Goal: Task Accomplishment & Management: Manage account settings

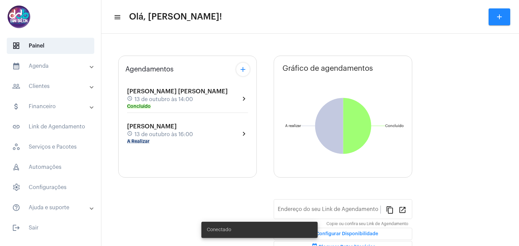
type input "https://neft.com.br/danielle-dalcin-benedetti"
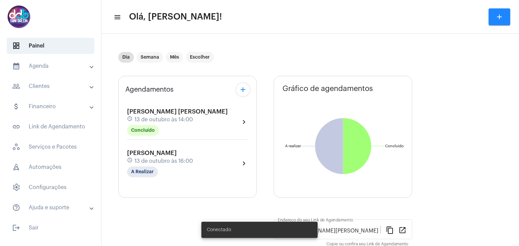
click at [43, 70] on mat-panel-title "calendar_month_outlined Agenda" at bounding box center [51, 66] width 78 height 8
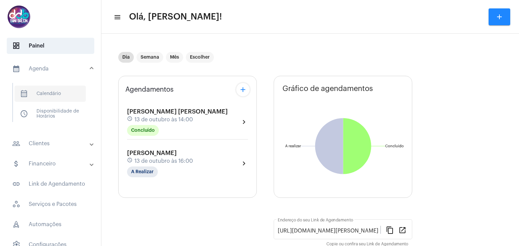
click at [49, 95] on span "calendar_month_outlined Calendário" at bounding box center [50, 94] width 71 height 16
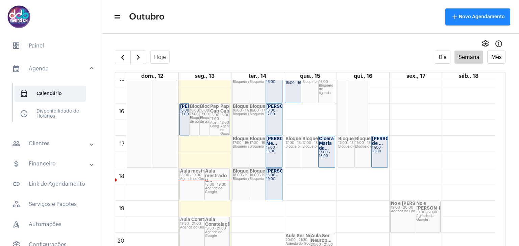
scroll to position [498, 0]
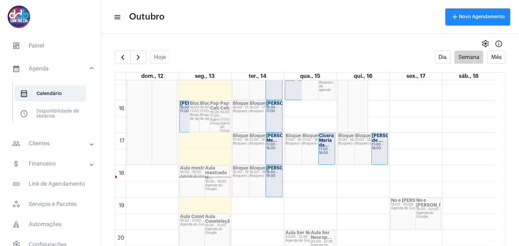
click at [183, 113] on div "16:00 - 17:00" at bounding box center [189, 109] width 19 height 7
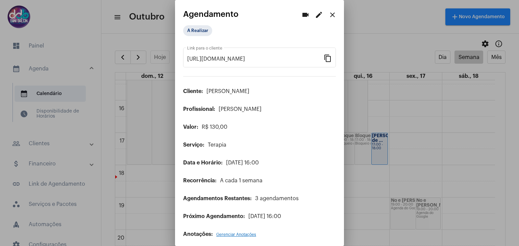
click at [315, 15] on mat-icon "edit" at bounding box center [319, 15] width 8 height 8
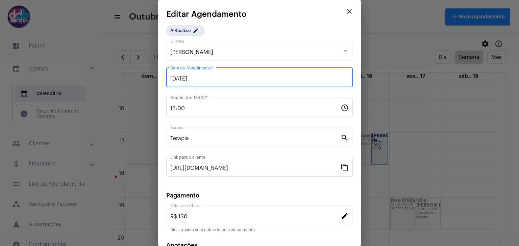
click at [196, 76] on input "13/10/2025" at bounding box center [259, 79] width 178 height 6
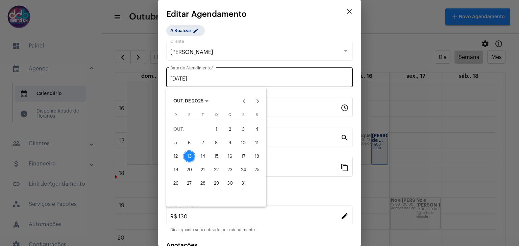
click at [196, 76] on div at bounding box center [259, 123] width 519 height 246
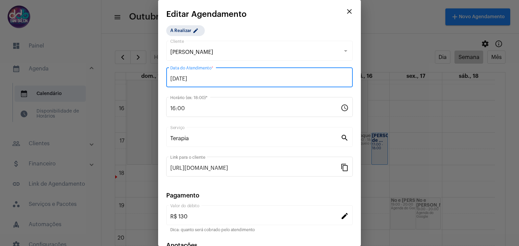
click at [204, 78] on input "13/10/2025" at bounding box center [259, 79] width 178 height 6
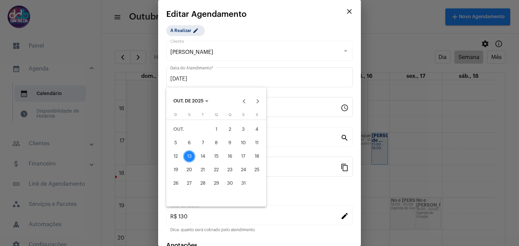
click at [217, 157] on div "15" at bounding box center [216, 157] width 12 height 12
type input "15/10/2025"
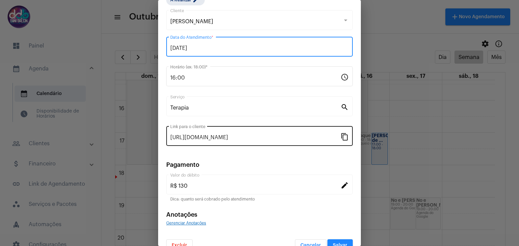
scroll to position [43, 0]
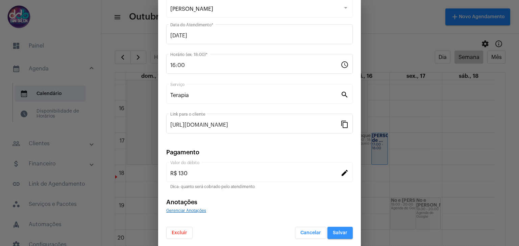
click at [333, 231] on span "Salvar" at bounding box center [340, 233] width 15 height 5
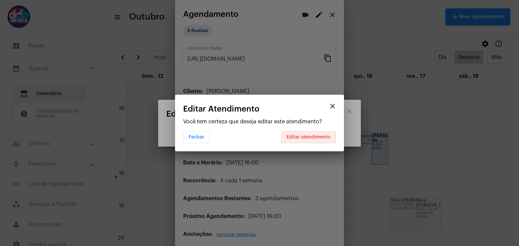
click at [316, 138] on span "Editar atendimento" at bounding box center [308, 137] width 44 height 5
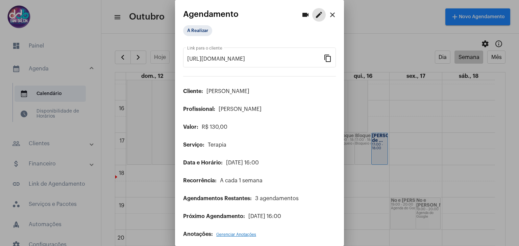
click at [328, 12] on mat-icon "close" at bounding box center [332, 15] width 8 height 8
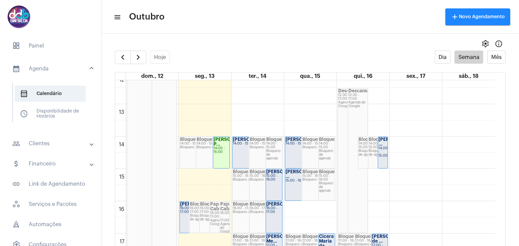
scroll to position [397, 0]
click at [383, 147] on div "[PERSON_NAME] ..." at bounding box center [382, 142] width 9 height 9
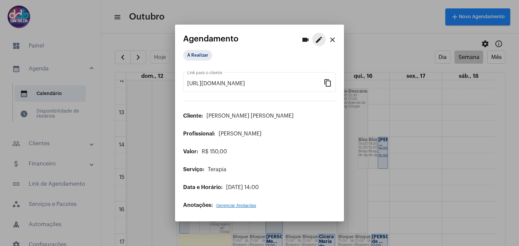
click at [321, 38] on mat-icon "edit" at bounding box center [319, 40] width 8 height 8
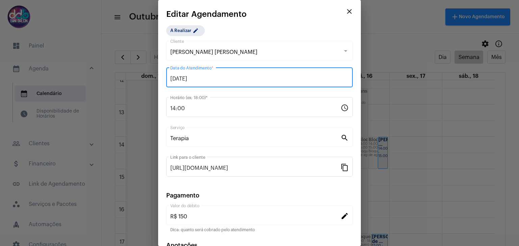
click at [212, 80] on input "[DATE]" at bounding box center [259, 79] width 178 height 6
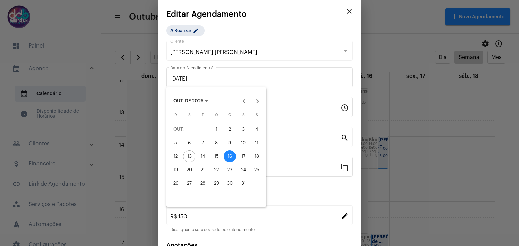
click at [216, 152] on div "15" at bounding box center [216, 157] width 12 height 12
type input "15/10/2025"
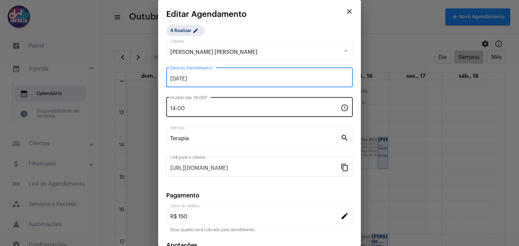
click at [192, 105] on div "14:00 Horário (ex: 18:00) *" at bounding box center [255, 106] width 170 height 21
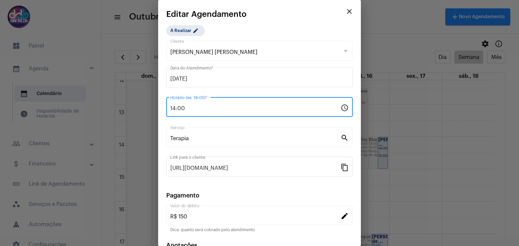
click at [192, 105] on div "14:00 Horário (ex: 18:00) *" at bounding box center [255, 106] width 170 height 21
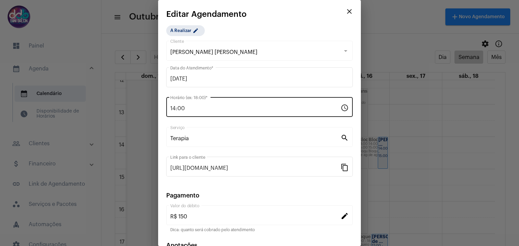
click at [192, 105] on div "14:00 Horário (ex: 18:00) *" at bounding box center [255, 106] width 170 height 21
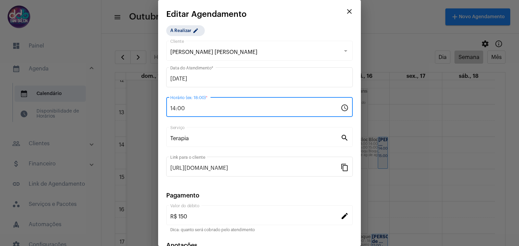
click at [192, 105] on div "14:00 Horário (ex: 18:00) *" at bounding box center [255, 106] width 170 height 21
click at [179, 108] on input "14:00" at bounding box center [255, 109] width 170 height 6
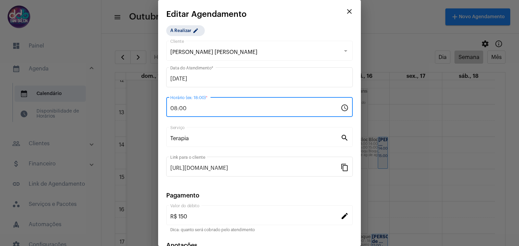
scroll to position [43, 0]
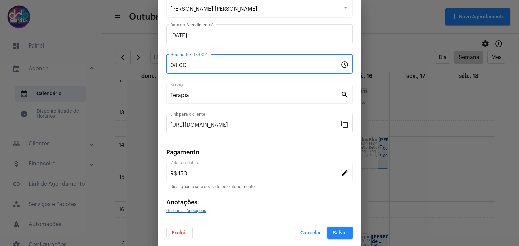
type input "08:00"
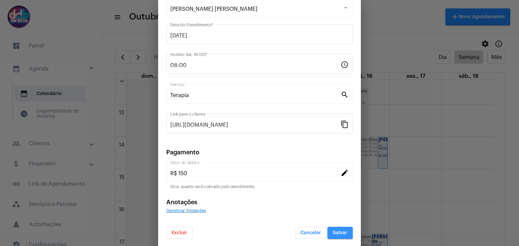
click at [335, 235] on button "Salvar" at bounding box center [339, 233] width 25 height 12
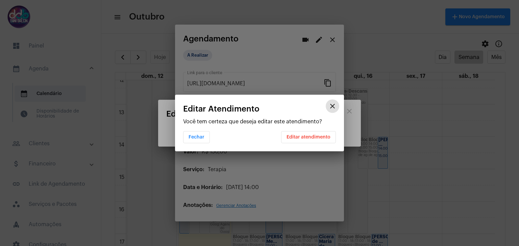
click at [305, 139] on button "Editar atendimento" at bounding box center [308, 137] width 55 height 12
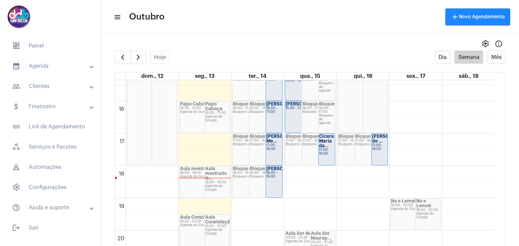
scroll to position [499, 0]
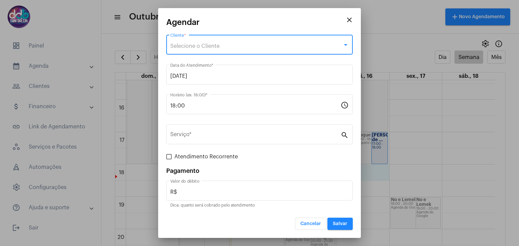
click at [248, 48] on div "Selecione o Cliente" at bounding box center [256, 46] width 172 height 6
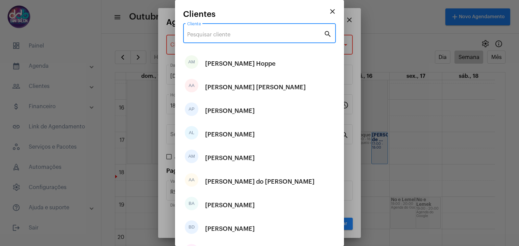
click at [217, 34] on input "Cliente" at bounding box center [255, 35] width 136 height 6
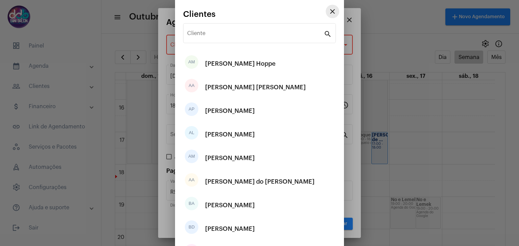
click at [328, 15] on mat-icon "close" at bounding box center [332, 11] width 8 height 8
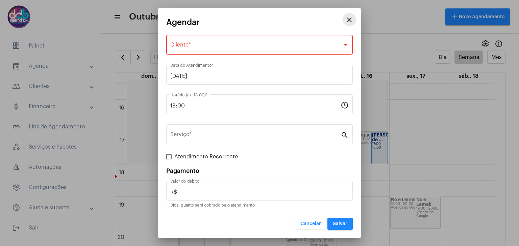
click at [345, 22] on mat-icon "close" at bounding box center [349, 20] width 8 height 8
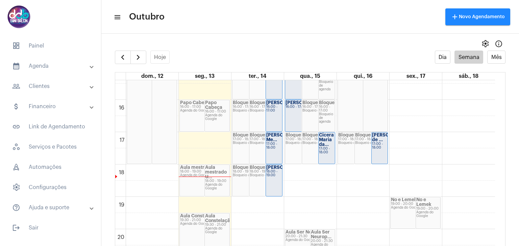
click at [43, 92] on mat-expansion-panel-header "people_outline Clientes" at bounding box center [52, 86] width 97 height 16
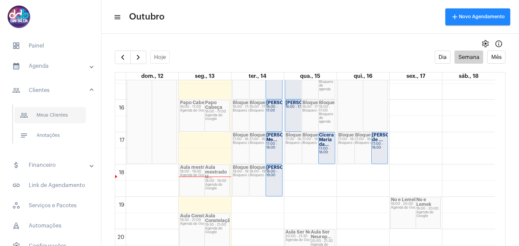
click at [51, 116] on span "people_outline Meus Clientes" at bounding box center [50, 115] width 71 height 16
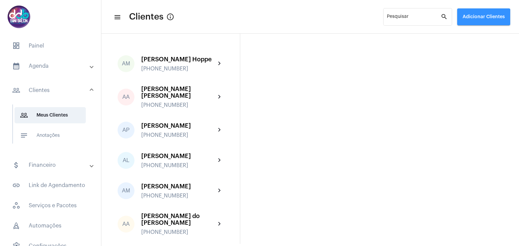
click at [482, 17] on span "Adicionar Clientes" at bounding box center [483, 17] width 42 height 5
click at [486, 36] on span "add Novo Cliente" at bounding box center [482, 35] width 39 height 12
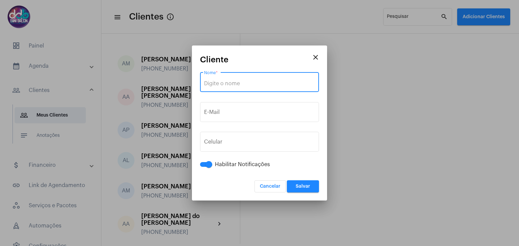
click at [233, 81] on input "Nome *" at bounding box center [259, 84] width 111 height 6
paste input "[PERSON_NAME]"
type input "[PERSON_NAME]"
click at [234, 108] on div "E-Mail" at bounding box center [259, 111] width 111 height 21
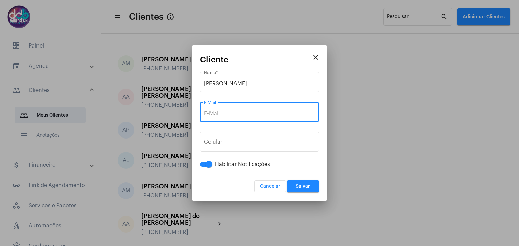
paste input "[PERSON_NAME][EMAIL_ADDRESS][DOMAIN_NAME]"
type input "[PERSON_NAME][EMAIL_ADDRESS][DOMAIN_NAME]"
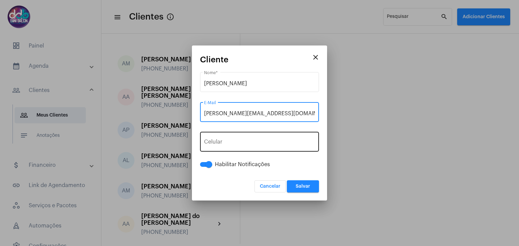
click at [238, 138] on div "+55 Celular" at bounding box center [259, 141] width 111 height 21
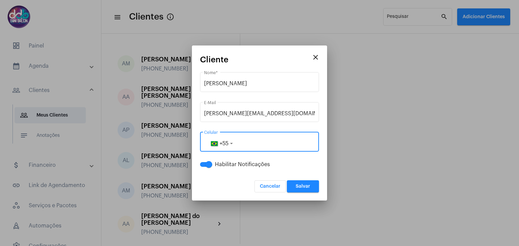
paste input "11934890540"
type input "11934890540"
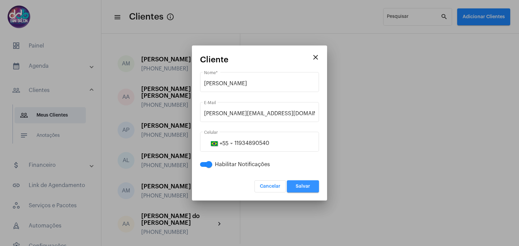
click at [299, 187] on span "Salvar" at bounding box center [302, 186] width 15 height 5
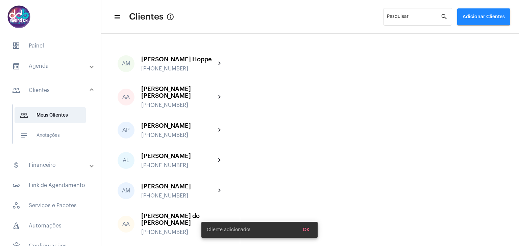
click at [54, 67] on mat-panel-title "calendar_month_outlined Agenda" at bounding box center [51, 66] width 78 height 8
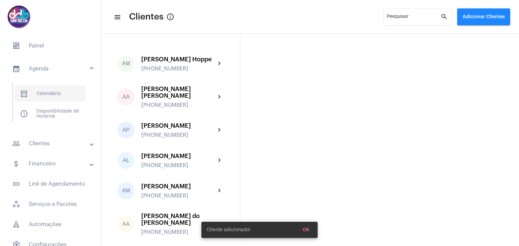
click at [54, 95] on span "calendar_month_outlined Calendário" at bounding box center [50, 94] width 71 height 16
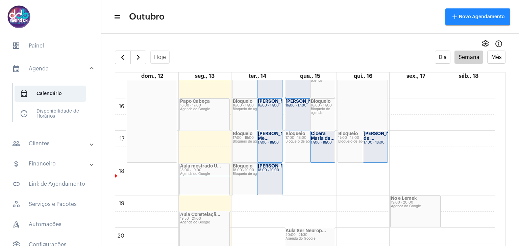
scroll to position [533, 0]
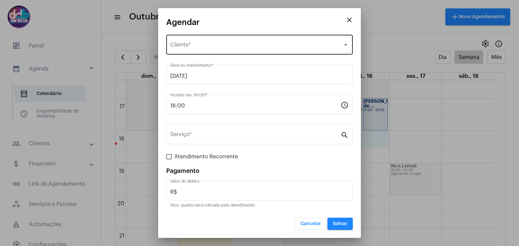
click at [199, 40] on div "Selecione o Cliente Cliente *" at bounding box center [259, 43] width 178 height 21
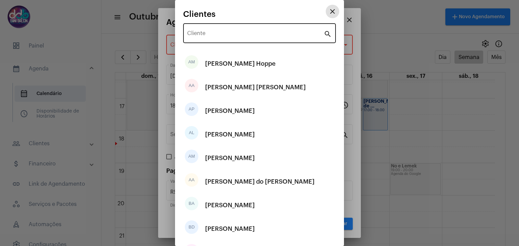
click at [209, 33] on input "Cliente" at bounding box center [255, 35] width 136 height 6
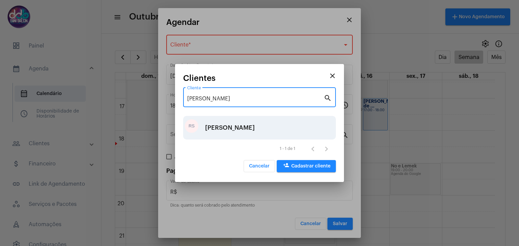
type input "[PERSON_NAME]"
click at [243, 130] on div "[PERSON_NAME]" at bounding box center [230, 128] width 50 height 20
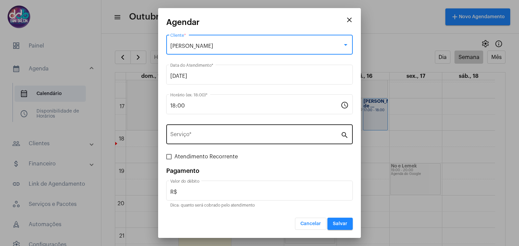
click at [220, 134] on input "Serviço *" at bounding box center [255, 136] width 170 height 6
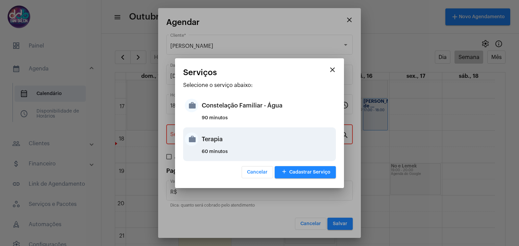
click at [220, 139] on div "Terapia" at bounding box center [268, 139] width 132 height 20
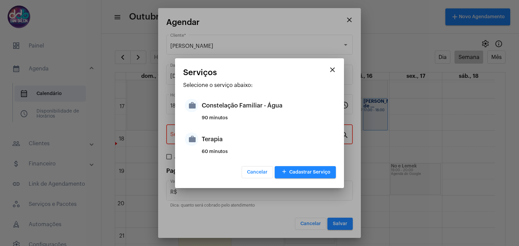
type input "Terapia"
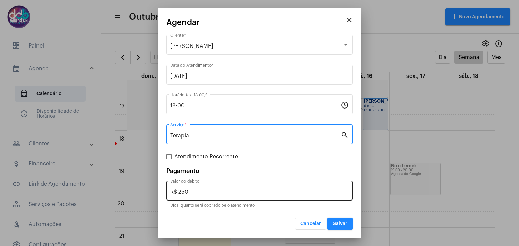
click at [207, 191] on input "R$ 250" at bounding box center [259, 192] width 178 height 6
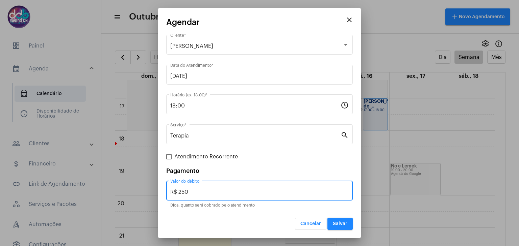
click at [207, 191] on input "R$ 250" at bounding box center [259, 192] width 178 height 6
type input "R$ 150"
click at [335, 219] on button "Salvar" at bounding box center [339, 224] width 25 height 12
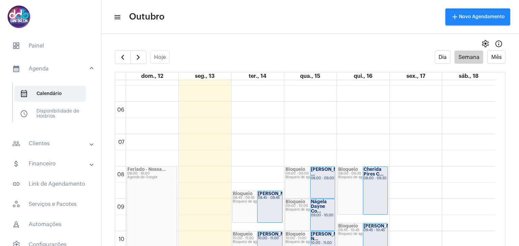
scroll to position [193, 0]
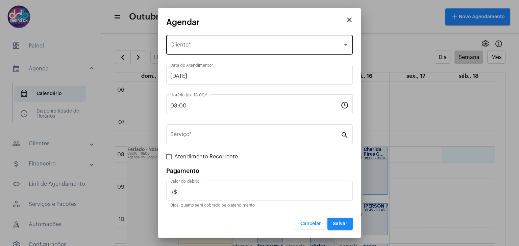
click at [213, 44] on span "Selecione o Cliente" at bounding box center [256, 46] width 172 height 6
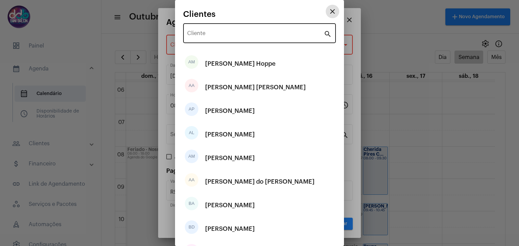
click at [226, 33] on input "Cliente" at bounding box center [255, 35] width 136 height 6
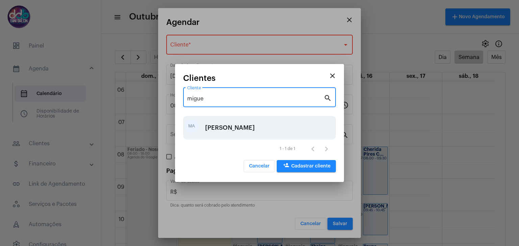
type input "migue"
click at [229, 135] on div "[PERSON_NAME]" at bounding box center [230, 128] width 50 height 20
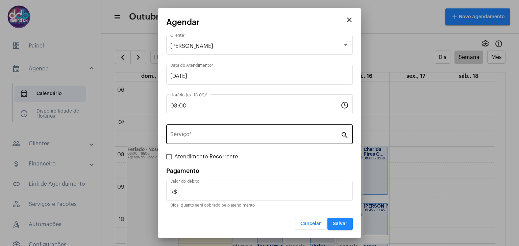
click at [229, 132] on div "Serviço *" at bounding box center [255, 133] width 170 height 21
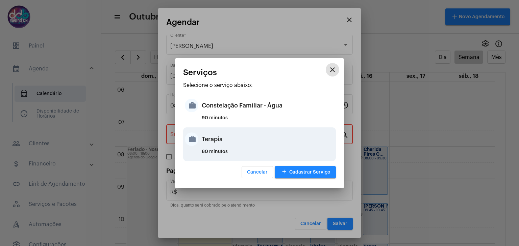
click at [223, 142] on div "Terapia" at bounding box center [268, 139] width 132 height 20
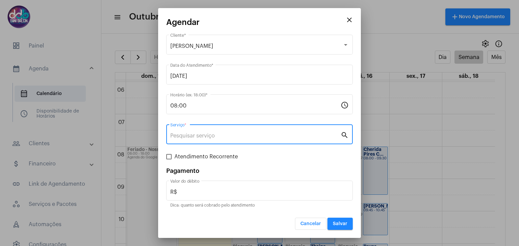
type input "Terapia"
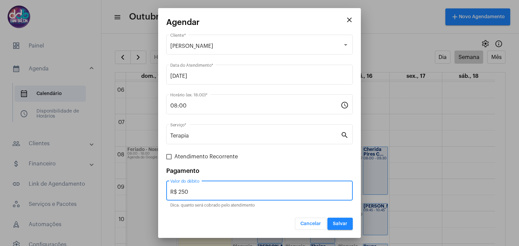
click at [211, 194] on input "R$ 250" at bounding box center [259, 192] width 178 height 6
type input "R$ 0,0"
click at [334, 226] on button "Salvar" at bounding box center [339, 224] width 25 height 12
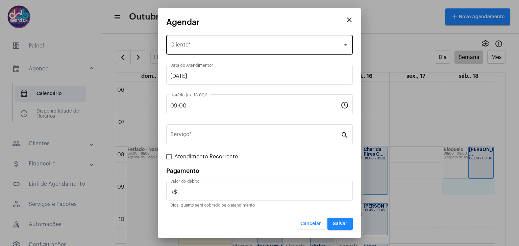
click at [226, 37] on div "Selecione o Cliente Cliente *" at bounding box center [259, 43] width 178 height 21
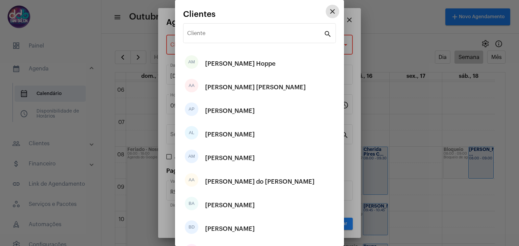
click at [226, 37] on input "Cliente" at bounding box center [255, 35] width 136 height 6
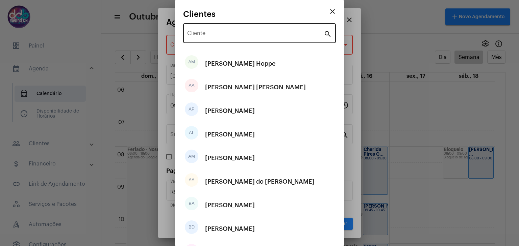
click at [228, 36] on input "Cliente" at bounding box center [255, 35] width 136 height 6
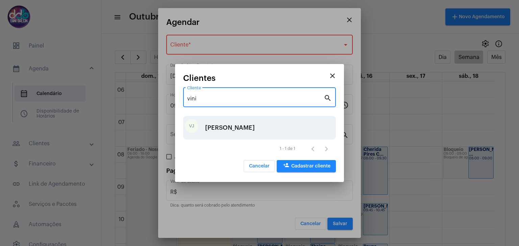
type input "vini"
click at [226, 124] on div "[PERSON_NAME]" at bounding box center [230, 128] width 50 height 20
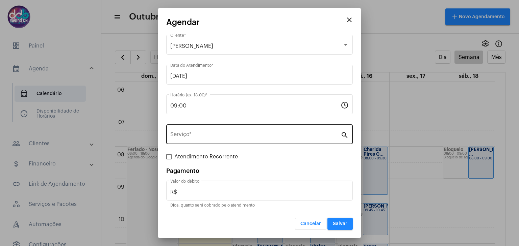
click at [229, 129] on div "Serviço *" at bounding box center [255, 133] width 170 height 21
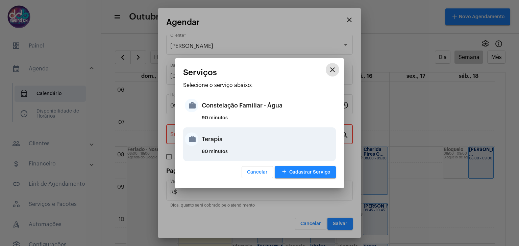
click at [223, 139] on div "Terapia" at bounding box center [268, 139] width 132 height 20
type input "Terapia"
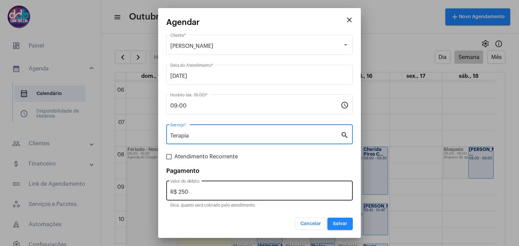
click at [204, 191] on input "R$ 250" at bounding box center [259, 192] width 178 height 6
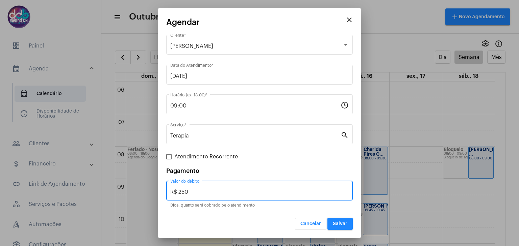
click at [204, 191] on input "R$ 250" at bounding box center [259, 192] width 178 height 6
type input "R$ 125"
click at [348, 226] on button "Salvar" at bounding box center [339, 224] width 25 height 12
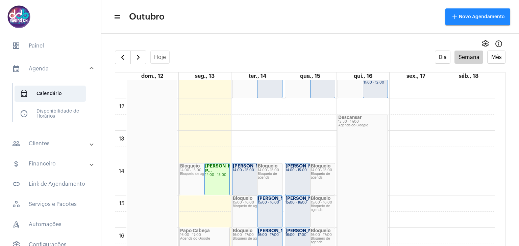
scroll to position [328, 0]
